Goal: Answer question/provide support: Share knowledge or assist other users

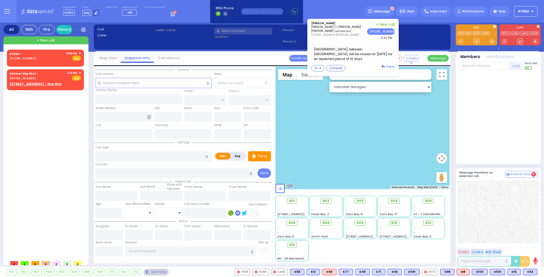
click at [394, 66] on span "Reply" at bounding box center [390, 66] width 9 height 5
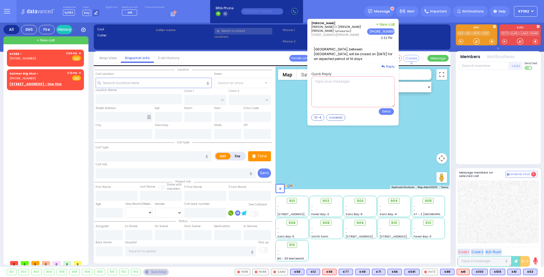
click at [371, 90] on textarea at bounding box center [352, 92] width 83 height 31
type textarea "thanks a git shabbas"
click at [393, 110] on button "Send" at bounding box center [386, 111] width 15 height 7
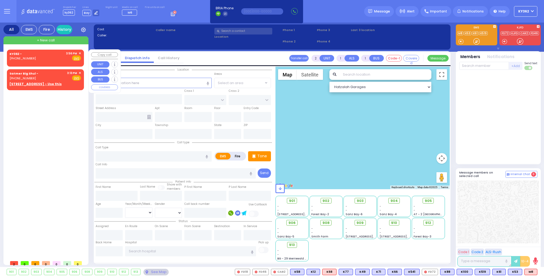
click at [79, 53] on span "✕" at bounding box center [80, 53] width 2 height 5
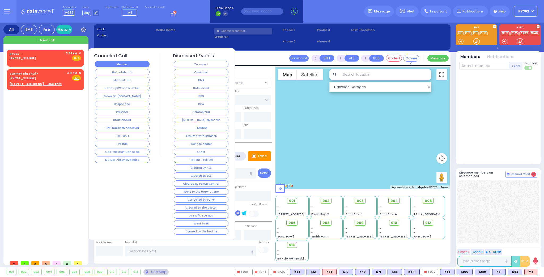
click at [122, 64] on button "Member" at bounding box center [122, 64] width 55 height 6
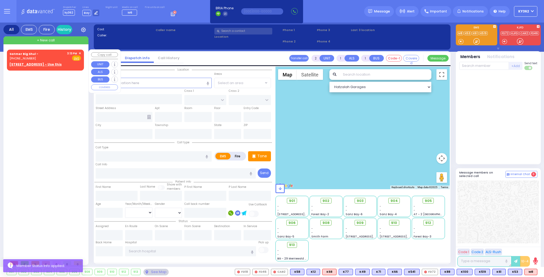
click at [80, 52] on span "✕" at bounding box center [80, 53] width 2 height 5
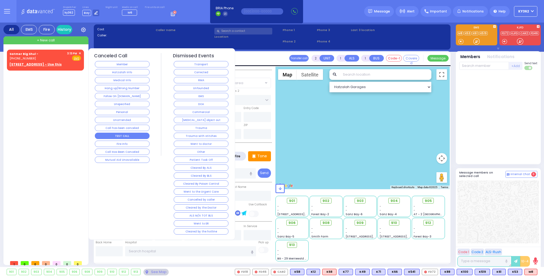
click at [124, 134] on button "TEST CALL" at bounding box center [122, 136] width 55 height 6
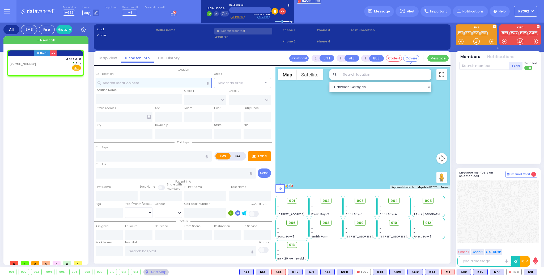
select select
radio input "true"
select select
type input "16:33"
select select "Hatzalah Garages"
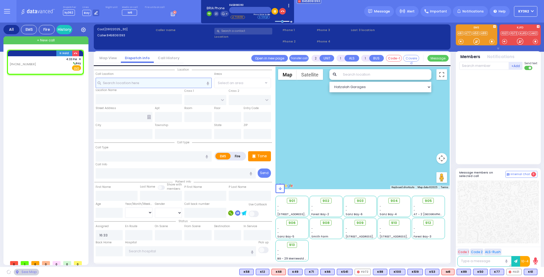
select select
radio input "true"
select select
select select "Hatzalah Garages"
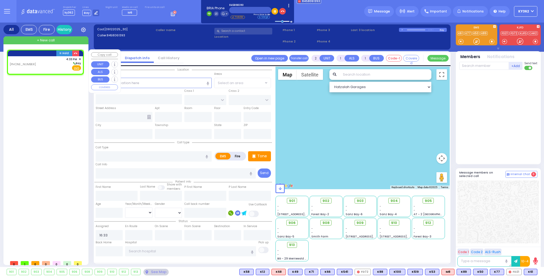
click at [53, 65] on div "[PHONE_NUMBER] 4:33 PM ✕ [GEOGRAPHIC_DATA] EMS" at bounding box center [45, 64] width 71 height 14
select select
radio input "true"
select select
select select "Hatzalah Garages"
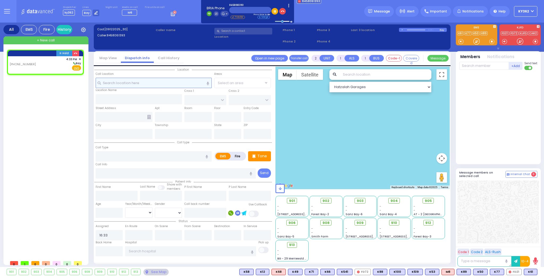
click at [145, 82] on input "text" at bounding box center [154, 83] width 116 height 10
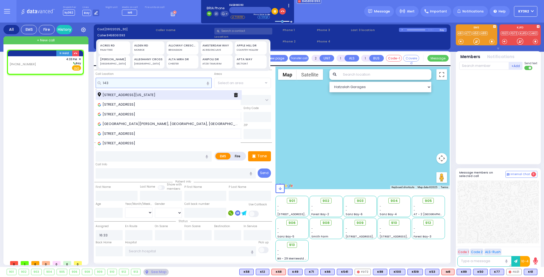
type input "143"
click at [139, 91] on div "[STREET_ADDRESS][US_STATE]" at bounding box center [169, 95] width 146 height 10
click at [145, 93] on span "[STREET_ADDRESS][US_STATE]" at bounding box center [128, 94] width 60 height 5
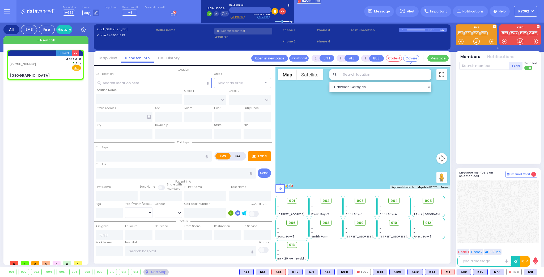
select select
radio input "true"
select select
type input "SATMAR DR"
type input "LEMBERG COURT"
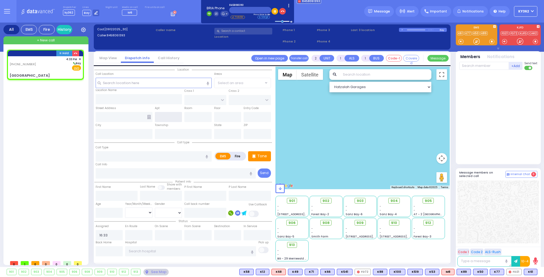
type input "[GEOGRAPHIC_DATA]"
type input "Monroe"
type input "[US_STATE]"
type input "10950"
select select "SECTION 3"
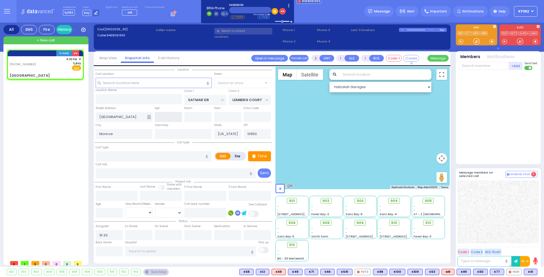
select select "Hatzalah Garages"
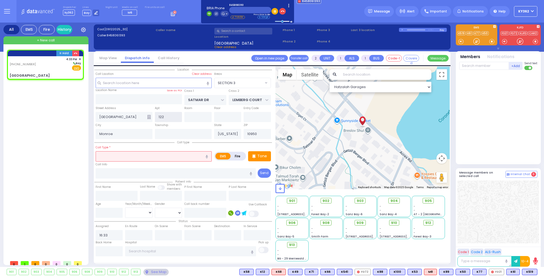
type input "122"
click at [114, 214] on input "number" at bounding box center [109, 213] width 27 height 10
select select
radio input "true"
select select
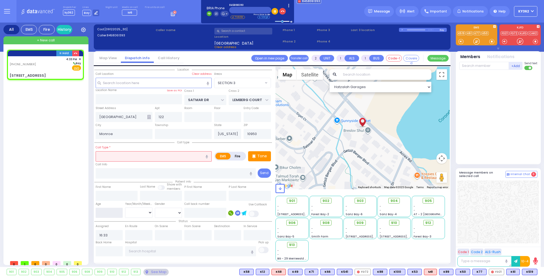
select select "Hatzalah Garages"
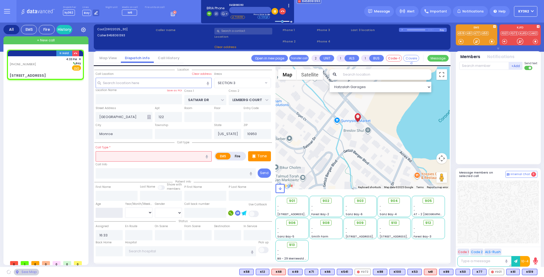
select select "SECTION 3"
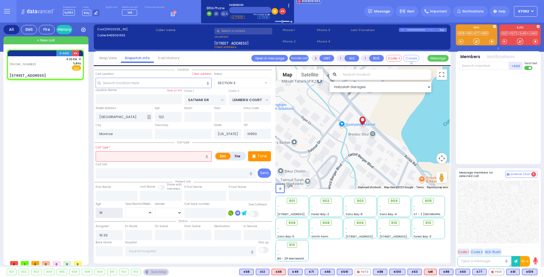
type input "16"
click at [137, 210] on select "Year Month Week Day" at bounding box center [138, 213] width 27 height 10
select select
radio input "true"
select select
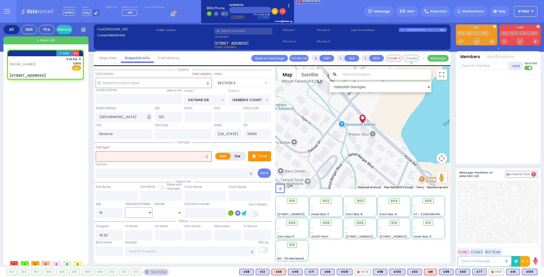
select select "Hatzalah Garages"
select select "Year"
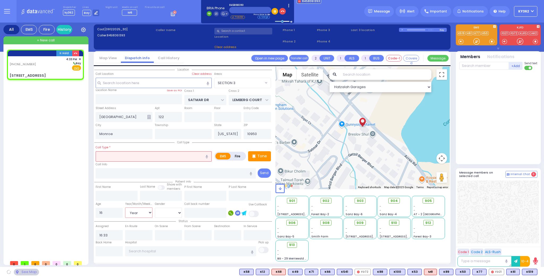
click at [125, 208] on select "Year Month Week Day" at bounding box center [138, 213] width 27 height 10
select select "SECTION 3"
select select
radio input "true"
select select "Year"
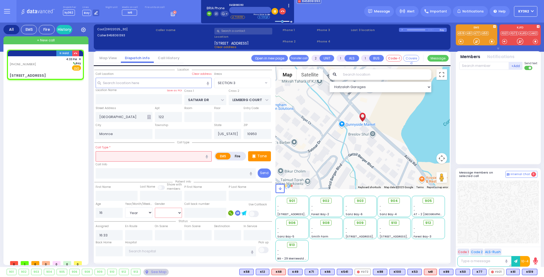
click at [166, 214] on select "[DEMOGRAPHIC_DATA] [DEMOGRAPHIC_DATA]" at bounding box center [168, 213] width 27 height 10
select select "Hatzalah Garages"
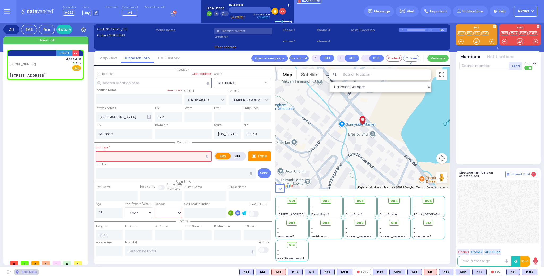
select select "SECTION 3"
select select "[DEMOGRAPHIC_DATA]"
click at [155, 208] on select "[DEMOGRAPHIC_DATA] [DEMOGRAPHIC_DATA]" at bounding box center [168, 213] width 27 height 10
select select
radio input "true"
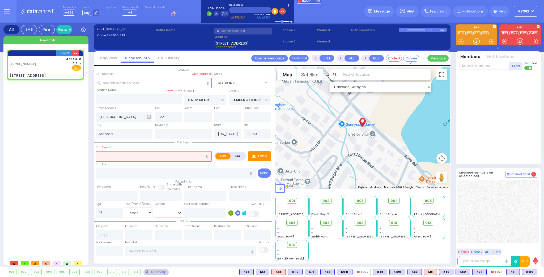
select select "Year"
select select "[DEMOGRAPHIC_DATA]"
select select "Hatzalah Garages"
click at [114, 210] on input "16" at bounding box center [109, 213] width 27 height 10
select select "SECTION 3"
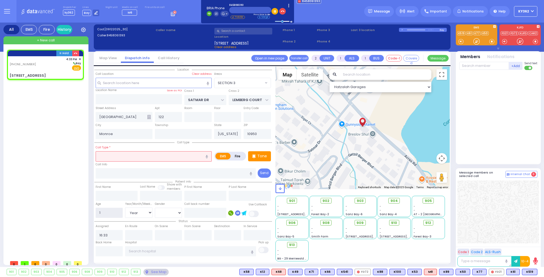
type input "17"
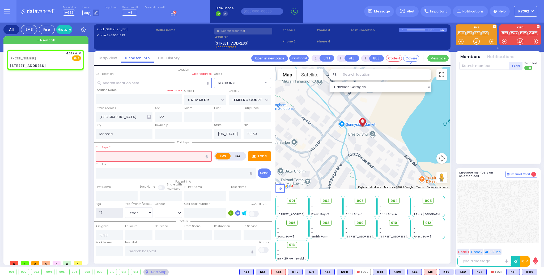
select select
radio input "true"
select select "Year"
select select "[DEMOGRAPHIC_DATA]"
select select "Hatzalah Garages"
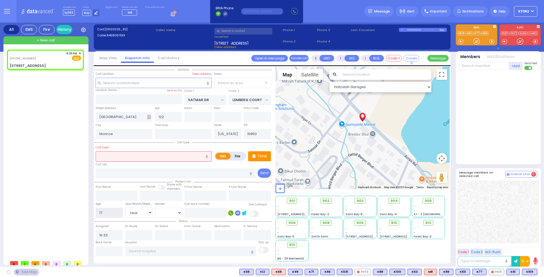
select select "SECTION 3"
type input "17"
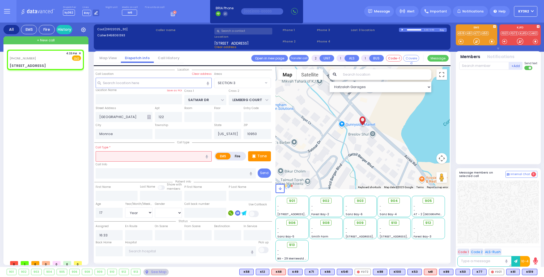
click at [124, 156] on input "text" at bounding box center [154, 156] width 116 height 10
select select
radio input "true"
select select "Year"
select select "[DEMOGRAPHIC_DATA]"
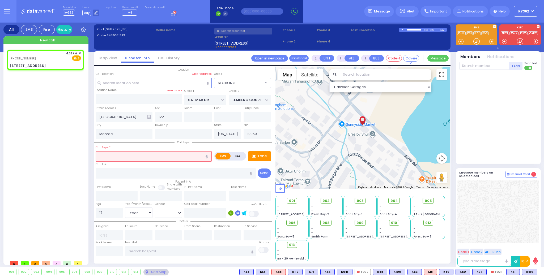
select select "Hatzalah Garages"
select select "SECTION 3"
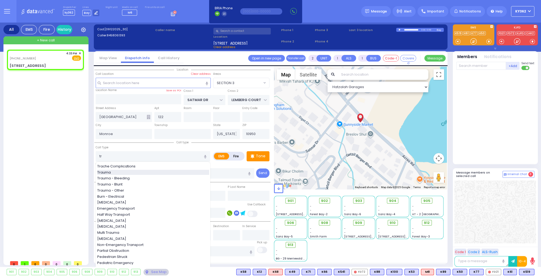
click at [131, 170] on div "Trauma" at bounding box center [153, 172] width 112 height 5
type input "Trauma"
type input "0"
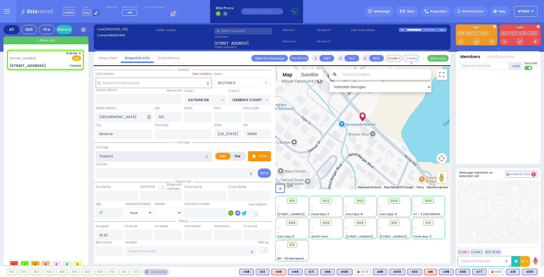
select select
radio input "true"
select select "Year"
select select "[DEMOGRAPHIC_DATA]"
select select "SECTION 3"
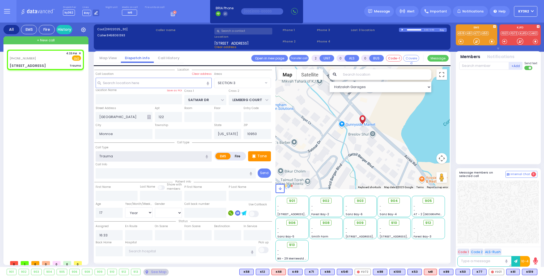
select select "Hatzalah Garages"
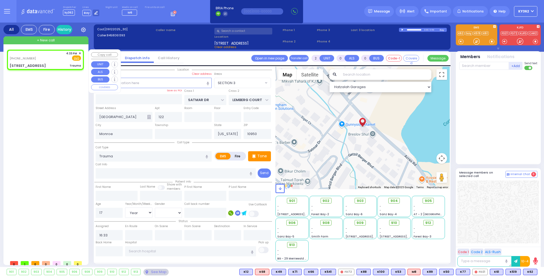
click at [53, 61] on div "[PHONE_NUMBER] 4:33 PM ✕ Fire EMS" at bounding box center [45, 59] width 75 height 19
select select
radio input "true"
select select "Year"
select select "[DEMOGRAPHIC_DATA]"
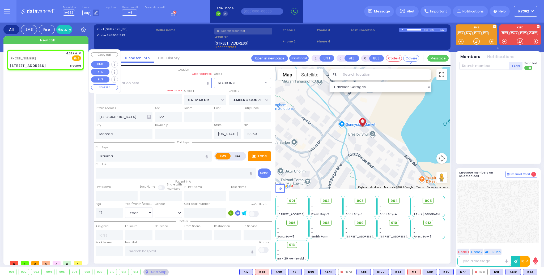
select select "Hatzalah Garages"
select select
radio input "true"
select select "Year"
select select "[DEMOGRAPHIC_DATA]"
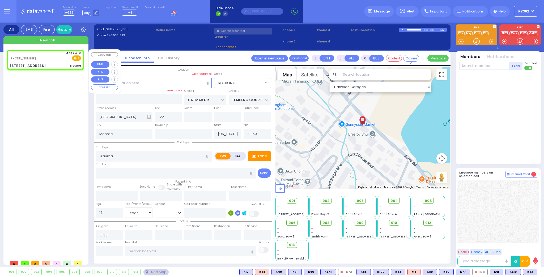
select select "Hatzalah Garages"
select select "SECTION 3"
click at [529, 270] on span "K62" at bounding box center [530, 272] width 14 height 6
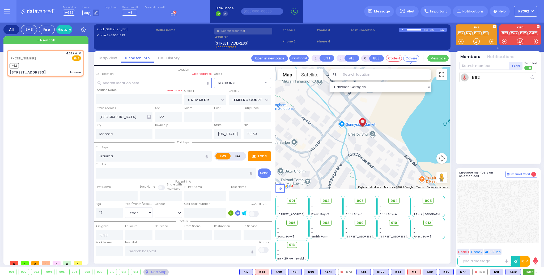
select select
radio input "true"
select select "Year"
select select "[DEMOGRAPHIC_DATA]"
type input "16:35"
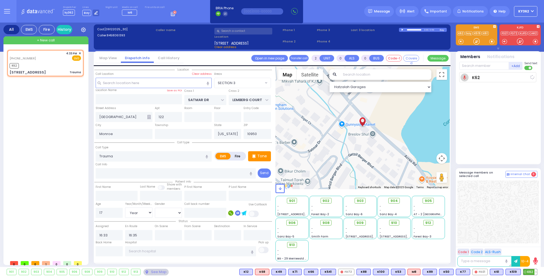
select select "Hatzalah Garages"
select select "SECTION 3"
click at [531, 271] on span "K68" at bounding box center [530, 272] width 14 height 6
select select
radio input "true"
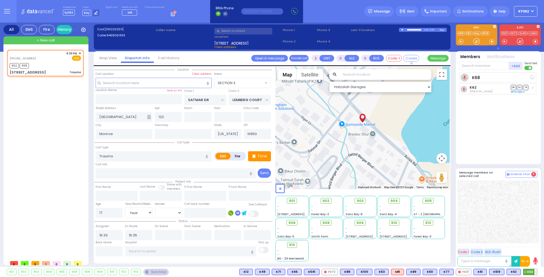
select select "Year"
select select "[DEMOGRAPHIC_DATA]"
select select "Hatzalah Garages"
select select "SECTION 3"
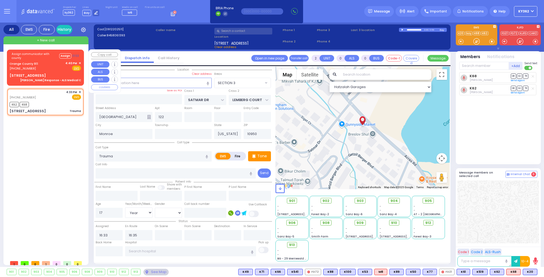
click at [59, 69] on div "Orange County 911 [PHONE_NUMBER] 4:40 PM ✕ Fire EMS" at bounding box center [45, 66] width 71 height 10
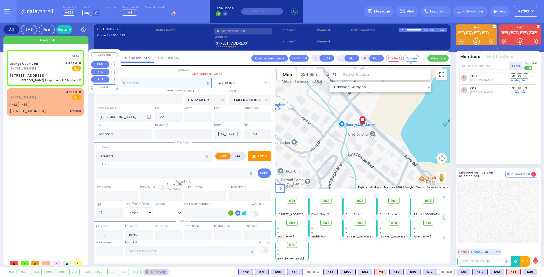
type input "6"
select select
type input "[PERSON_NAME] Response - ALS Medical C"
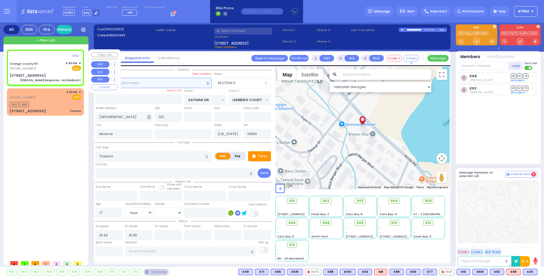
radio input "true"
type input "Nature: : Charlie Response - ALS Medical C Address: : [STREET_ADDRESS][GEOGRAPH…"
select select
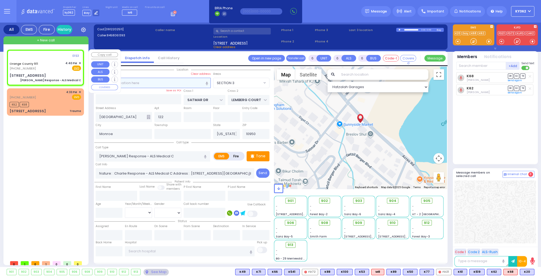
select select "Hatzalah Garages"
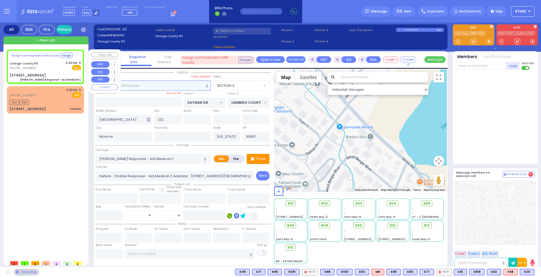
select select
radio input "true"
select select
select select "Hatzalah Garages"
type input "[STREET_ADDRESS]"
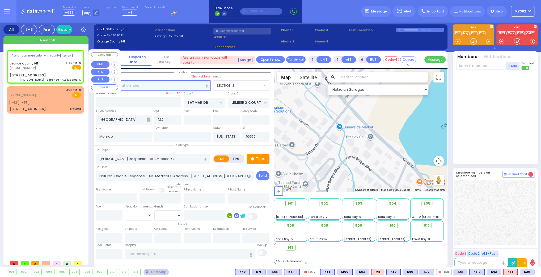
type input "10918"
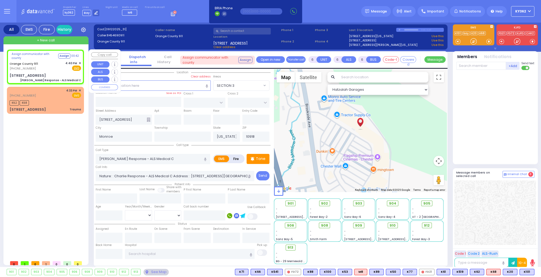
click at [50, 67] on div "Orange County 911 [PHONE_NUMBER] 4:40 PM ✕ Fire EMS" at bounding box center [45, 66] width 71 height 10
select select
radio input "true"
select select
select select "Hatzalah Garages"
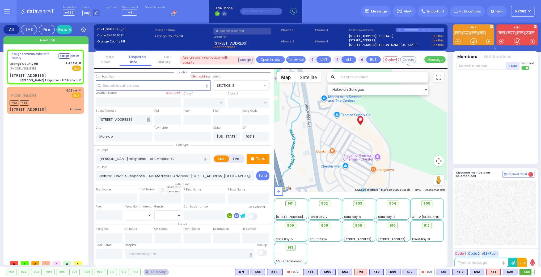
click at [526, 270] on span "K101" at bounding box center [527, 272] width 14 height 6
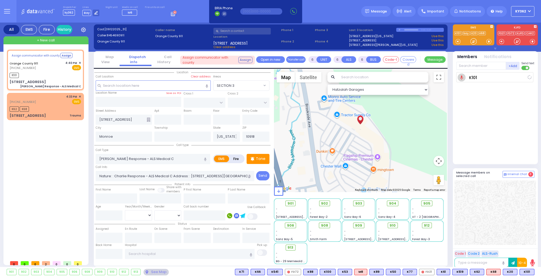
select select
radio input "true"
select select
type input "16:41"
select select "Hatzalah Garages"
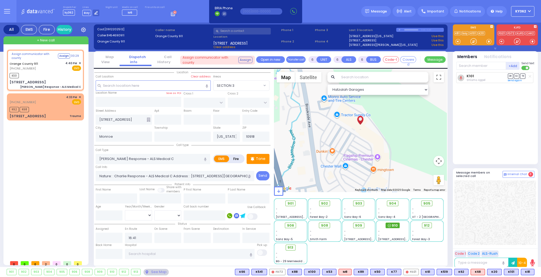
click at [395, 225] on span "910" at bounding box center [395, 225] width 6 height 5
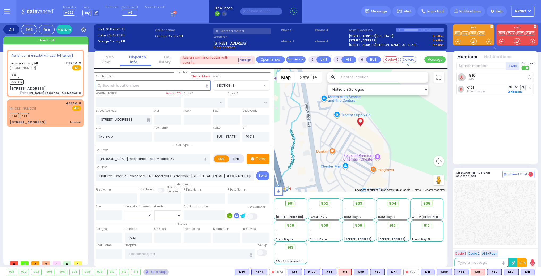
select select
radio input "true"
select select
select select "Hatzalah Garages"
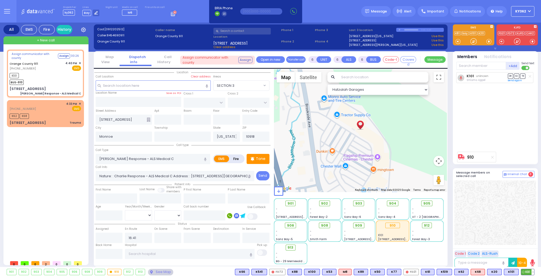
click at [527, 272] on span "K81" at bounding box center [527, 272] width 13 height 6
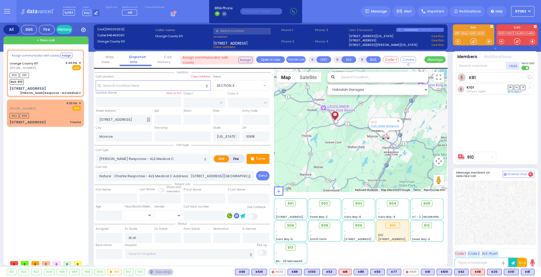
select select
radio input "true"
select select
select select "Hatzalah Garages"
click at [65, 53] on button "Assign" at bounding box center [65, 55] width 12 height 5
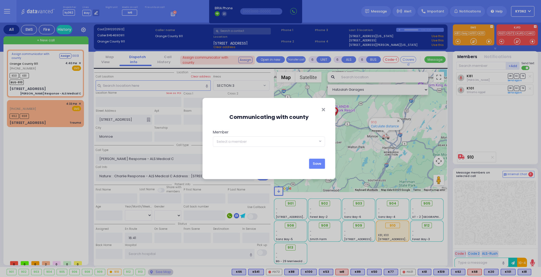
click at [243, 142] on span "Select a member" at bounding box center [232, 141] width 30 height 5
type input "k101"
click at [243, 142] on span "Select a member" at bounding box center [232, 141] width 30 height 5
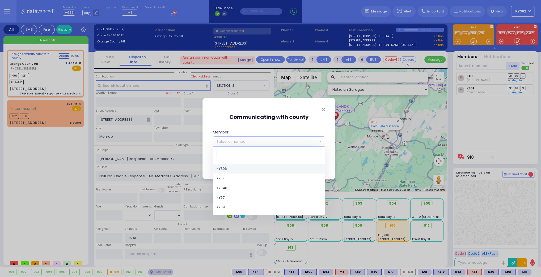
click at [243, 142] on span "Select a member" at bounding box center [232, 141] width 30 height 5
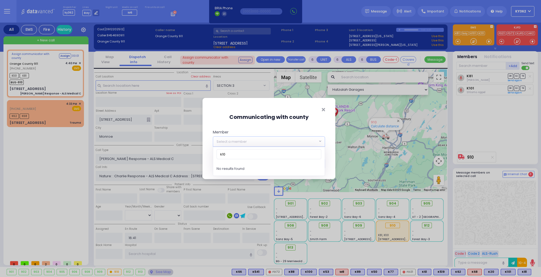
type input "k101"
click at [62, 56] on div "Communicating with county Member KY396 KY15 KY348 KY57 KY39 KYn25 M45 MedicRH83…" at bounding box center [270, 138] width 541 height 277
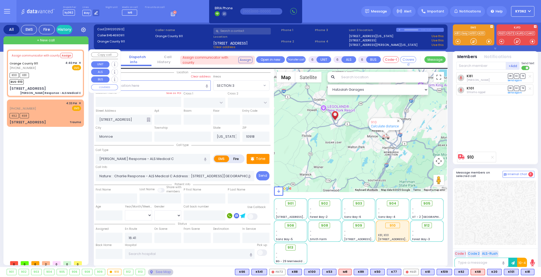
click at [52, 76] on div "K101 K81 BUS-910" at bounding box center [45, 77] width 71 height 13
select select
radio input "true"
select select
select select "Hatzalah Garages"
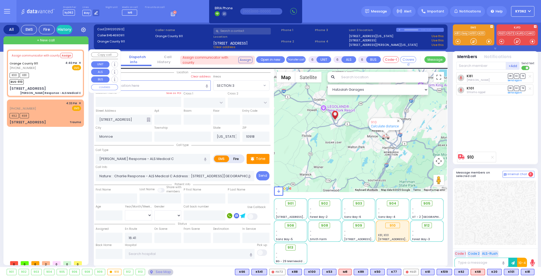
click at [53, 78] on div "K101 K81 BUS-910" at bounding box center [45, 77] width 71 height 13
select select
radio input "true"
select select
select select "Hatzalah Garages"
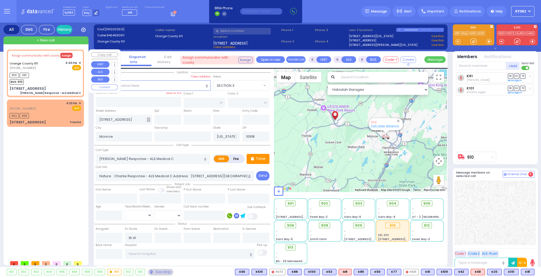
click at [65, 56] on button "Assign" at bounding box center [66, 55] width 12 height 5
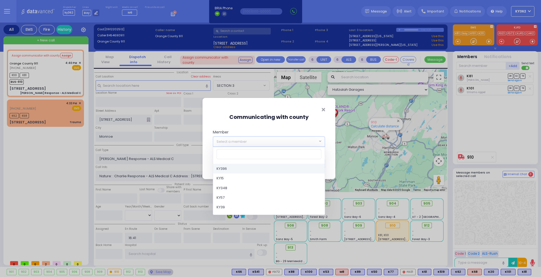
click at [230, 139] on span "Select a member" at bounding box center [232, 141] width 30 height 5
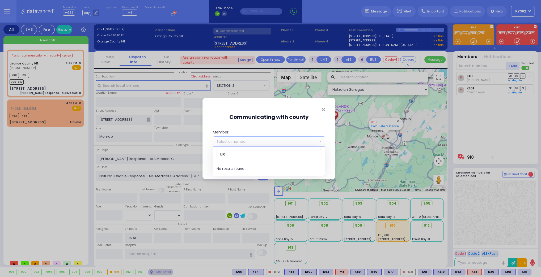
type input "k101"
click at [230, 139] on span "Select a member" at bounding box center [232, 141] width 30 height 5
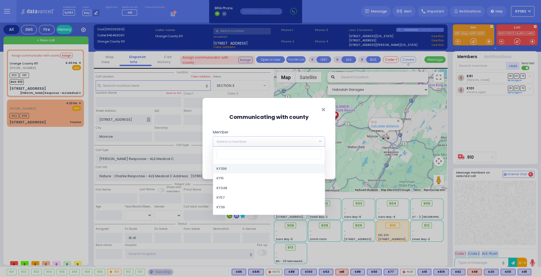
click at [245, 142] on span "Select a member" at bounding box center [232, 141] width 30 height 5
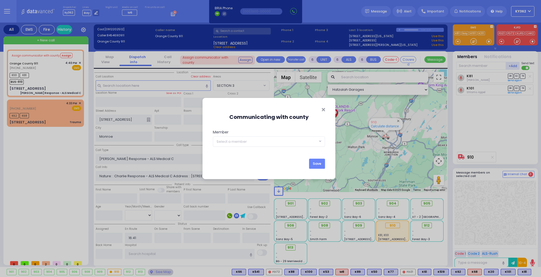
click at [51, 80] on div "Communicating with county Member KY396 KY15 KY348 KY57 KY39 KYn25 M45 MedicRH83…" at bounding box center [270, 138] width 541 height 277
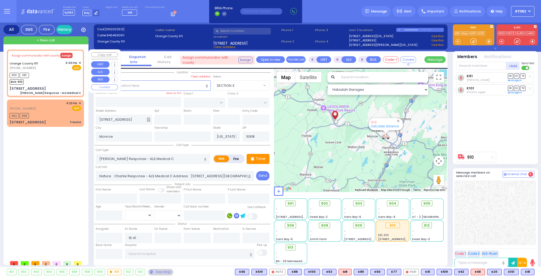
click at [65, 55] on button "Assign" at bounding box center [66, 55] width 12 height 5
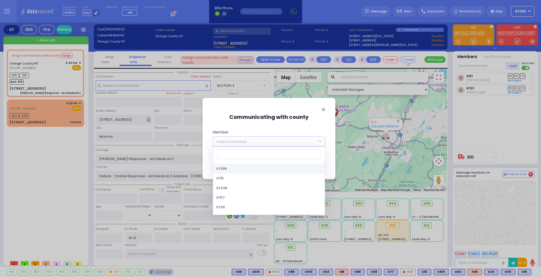
click at [238, 142] on span "Select a member" at bounding box center [232, 141] width 30 height 5
type input "ky101"
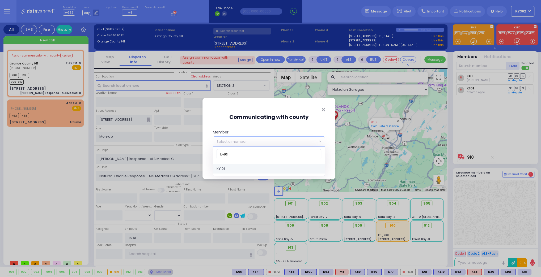
select select "KY101"
click at [317, 163] on button "Save" at bounding box center [317, 164] width 16 height 10
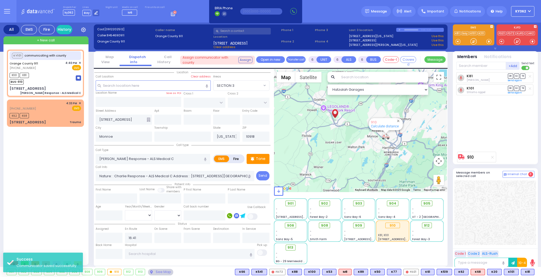
select select
radio input "true"
select select
select select "Hatzalah Garages"
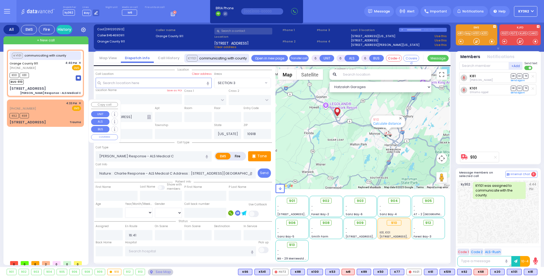
click at [61, 112] on div "K62 K68" at bounding box center [45, 115] width 71 height 7
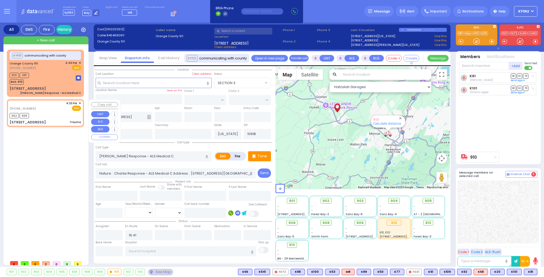
type input "2"
type input "0"
select select
type input "Trauma"
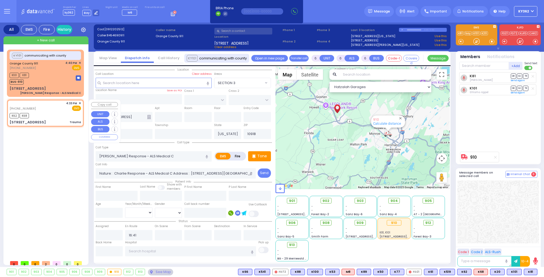
radio input "true"
type input "17"
select select "Year"
select select "[DEMOGRAPHIC_DATA]"
type input "16:33"
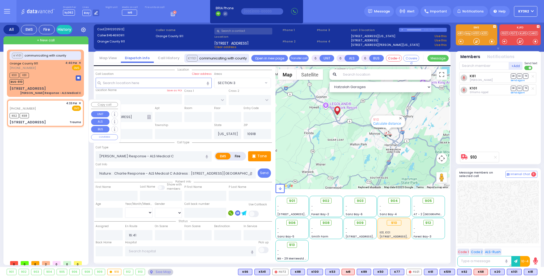
type input "16:35"
type input "SATMAR DR"
type input "LEMBERG COURT"
type input "[GEOGRAPHIC_DATA]"
type input "122"
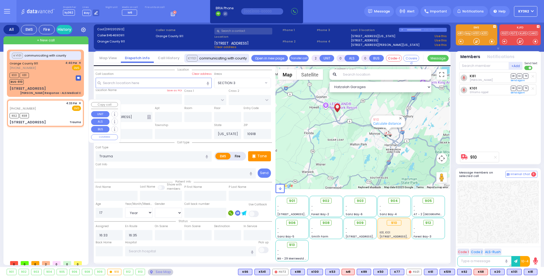
type input "10950"
select select "SECTION 3"
select select "Hatzalah Garages"
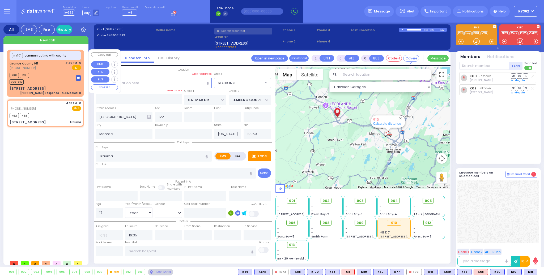
click at [51, 82] on div "K101 K81 BUS-910" at bounding box center [45, 77] width 71 height 13
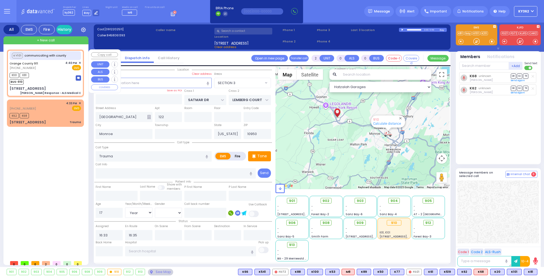
type input "6"
select select
type input "[PERSON_NAME] Response - ALS Medical C"
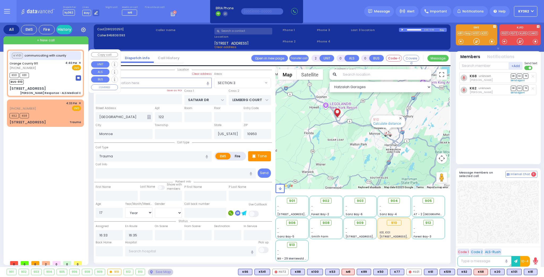
radio input "true"
type input "Nature: : Charlie Response - ALS Medical C Address: : [STREET_ADDRESS][GEOGRAPH…"
select select
type input "16:41"
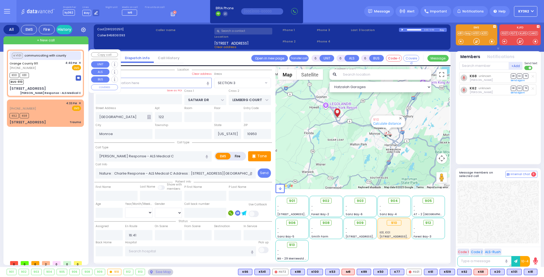
type input "[STREET_ADDRESS]"
type input "10918"
select select "Hatzalah Garages"
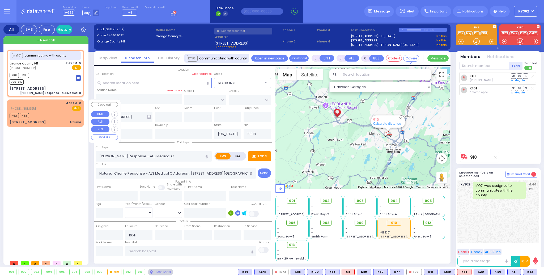
click at [80, 102] on span "✕" at bounding box center [80, 103] width 2 height 5
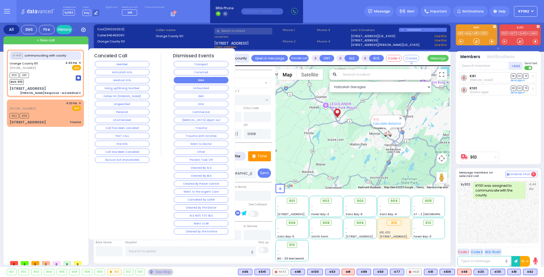
click at [212, 79] on button "RMA" at bounding box center [201, 80] width 55 height 6
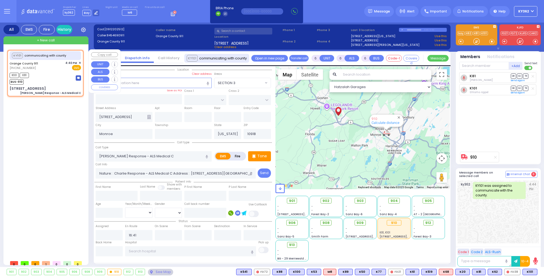
click at [56, 83] on div "K101 K81 BUS-910" at bounding box center [45, 77] width 71 height 13
select select
radio input "true"
select select
select select "Hatzalah Garages"
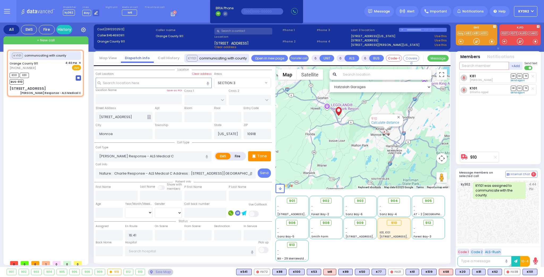
click at [490, 67] on input "text" at bounding box center [484, 66] width 50 height 8
type input "82"
click at [490, 74] on div "KY82" at bounding box center [477, 76] width 27 height 5
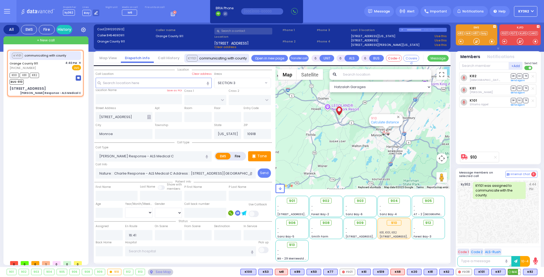
click at [515, 271] on span "M4" at bounding box center [514, 272] width 13 height 6
click at [64, 82] on div "M4 K101 K81 K82 BUS-910" at bounding box center [45, 77] width 71 height 13
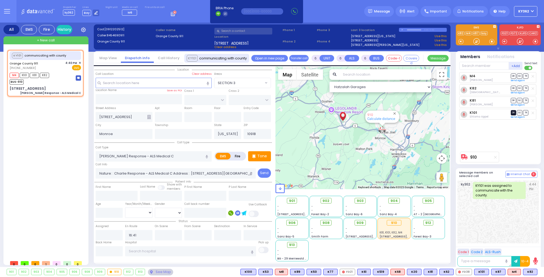
click at [514, 112] on span "DR" at bounding box center [513, 112] width 5 height 5
click at [401, 29] on div "0:00 / 0.00" at bounding box center [423, 30] width 48 height 4
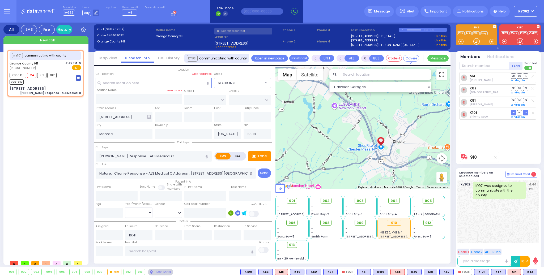
drag, startPoint x: 325, startPoint y: 116, endPoint x: 408, endPoint y: 158, distance: 93.0
click at [408, 158] on div "910 Calculate distance" at bounding box center [363, 128] width 175 height 123
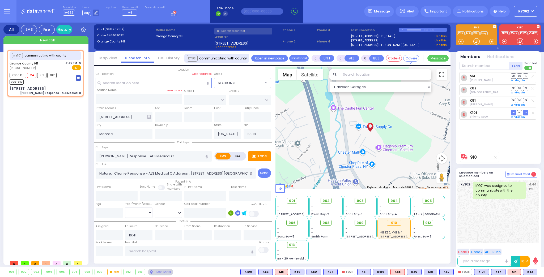
drag, startPoint x: 401, startPoint y: 174, endPoint x: 400, endPoint y: 140, distance: 34.0
click at [400, 141] on div "910 Calculate distance" at bounding box center [363, 128] width 175 height 123
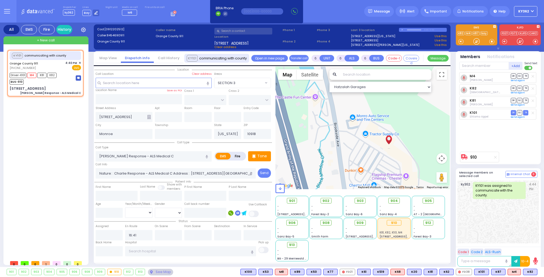
drag, startPoint x: 341, startPoint y: 115, endPoint x: 390, endPoint y: 145, distance: 57.1
click at [390, 145] on img "" at bounding box center [388, 142] width 9 height 16
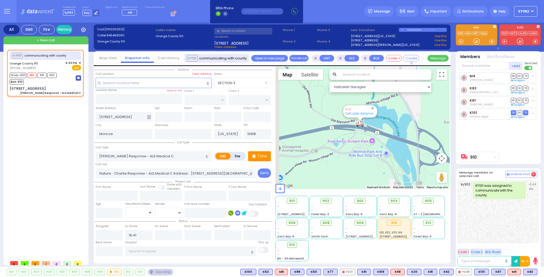
drag, startPoint x: 345, startPoint y: 124, endPoint x: 457, endPoint y: 123, distance: 111.1
click at [463, 124] on div "All EMS Fire History Settings" at bounding box center [272, 146] width 538 height 247
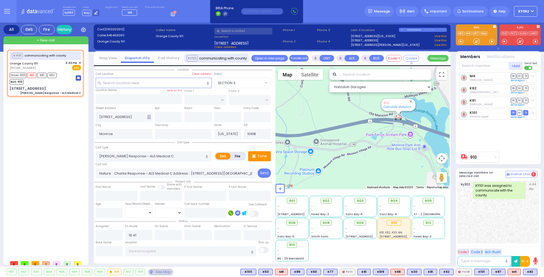
drag, startPoint x: 350, startPoint y: 135, endPoint x: 386, endPoint y: 132, distance: 36.9
click at [386, 132] on div "910 Calculate distance" at bounding box center [363, 128] width 175 height 123
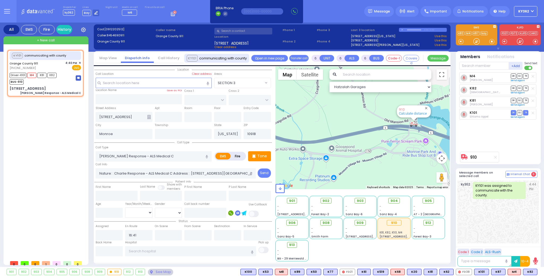
drag, startPoint x: 344, startPoint y: 141, endPoint x: 365, endPoint y: 140, distance: 20.5
click at [363, 142] on div "910 Calculate distance" at bounding box center [363, 128] width 175 height 123
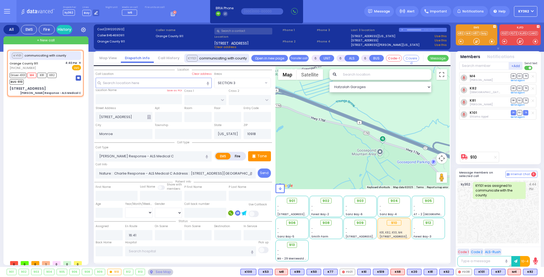
drag, startPoint x: 342, startPoint y: 138, endPoint x: 539, endPoint y: 162, distance: 198.1
click at [539, 162] on div "All EMS Fire History Settings" at bounding box center [272, 146] width 538 height 247
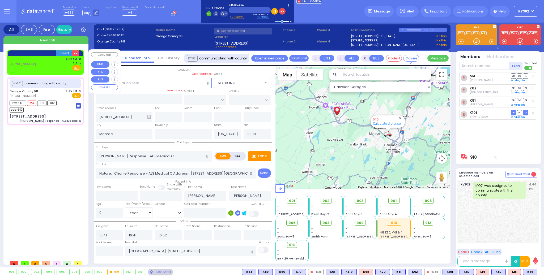
click at [46, 66] on div "[PHONE_NUMBER] 4:58 PM ✕ [GEOGRAPHIC_DATA] EMS" at bounding box center [45, 64] width 71 height 14
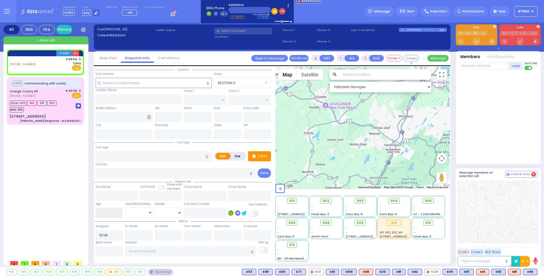
click at [119, 211] on input "number" at bounding box center [109, 213] width 27 height 10
click at [145, 212] on select "Year Month Week Day" at bounding box center [138, 213] width 27 height 10
click at [125, 208] on select "Year Month Week Day" at bounding box center [138, 213] width 27 height 10
click at [163, 214] on select "[DEMOGRAPHIC_DATA] [DEMOGRAPHIC_DATA]" at bounding box center [168, 213] width 27 height 10
click at [155, 208] on select "[DEMOGRAPHIC_DATA] [DEMOGRAPHIC_DATA]" at bounding box center [168, 213] width 27 height 10
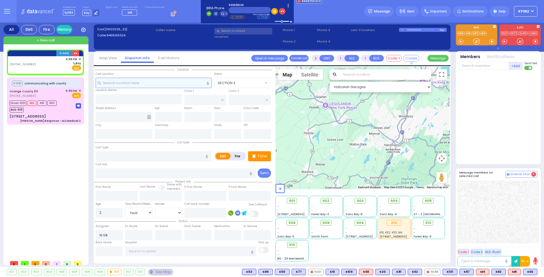
click at [125, 83] on input "text" at bounding box center [154, 83] width 116 height 10
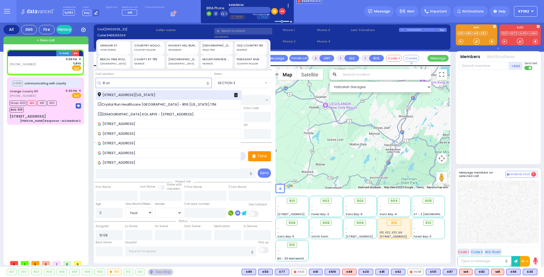
click at [127, 92] on span "[STREET_ADDRESS][US_STATE]" at bounding box center [128, 94] width 60 height 5
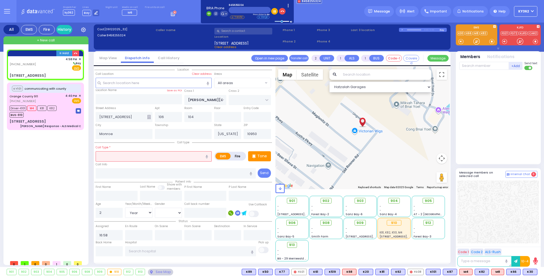
click at [140, 158] on input "text" at bounding box center [154, 156] width 116 height 10
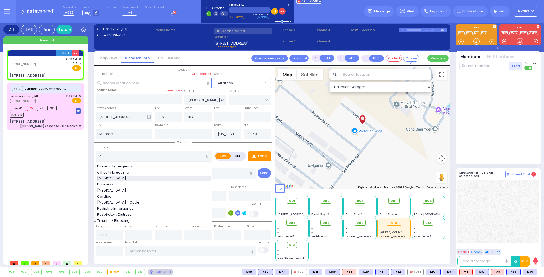
click at [125, 178] on div "[MEDICAL_DATA]" at bounding box center [153, 178] width 113 height 5
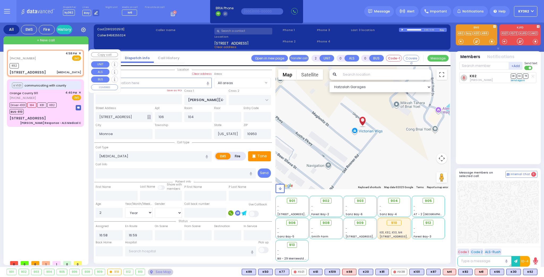
select select "Year"
select select "[DEMOGRAPHIC_DATA]"
click at [62, 64] on div "K62" at bounding box center [45, 65] width 71 height 7
select select
radio input "true"
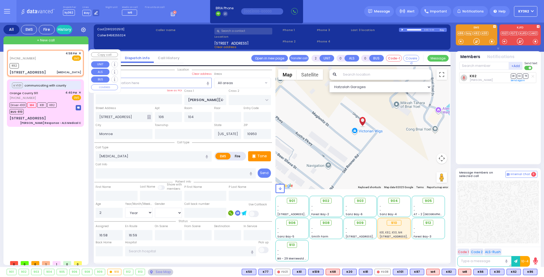
select select "Year"
select select "[DEMOGRAPHIC_DATA]"
select select "Hatzalah Garages"
click at [530, 272] on span "K86" at bounding box center [530, 272] width 14 height 6
select select
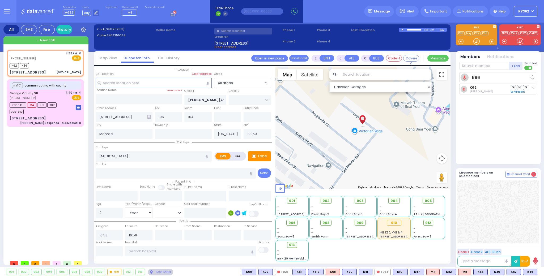
radio input "true"
select select "Year"
select select "[DEMOGRAPHIC_DATA]"
select select "Hatzalah Garages"
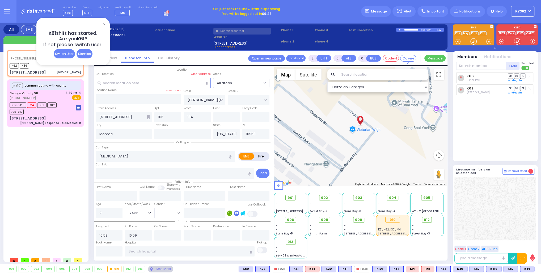
click at [523, 13] on span "ky362" at bounding box center [520, 11] width 11 height 5
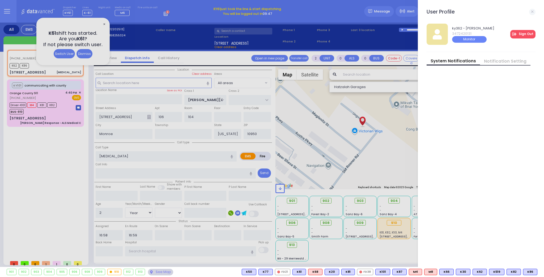
click at [522, 33] on link "Sign Out" at bounding box center [522, 34] width 25 height 9
